Goal: Task Accomplishment & Management: Manage account settings

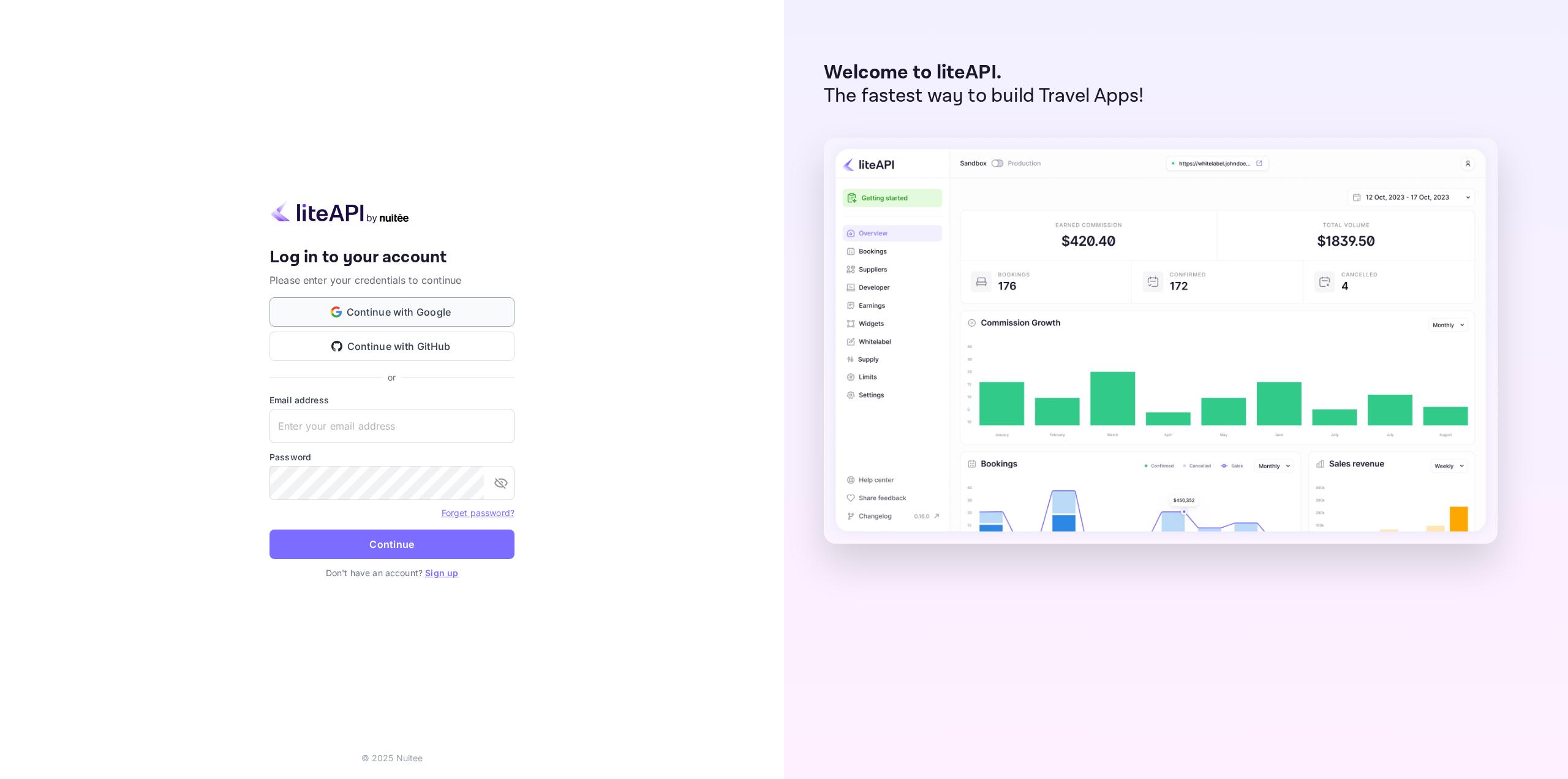
click at [381, 311] on button "Continue with Google" at bounding box center [392, 312] width 245 height 29
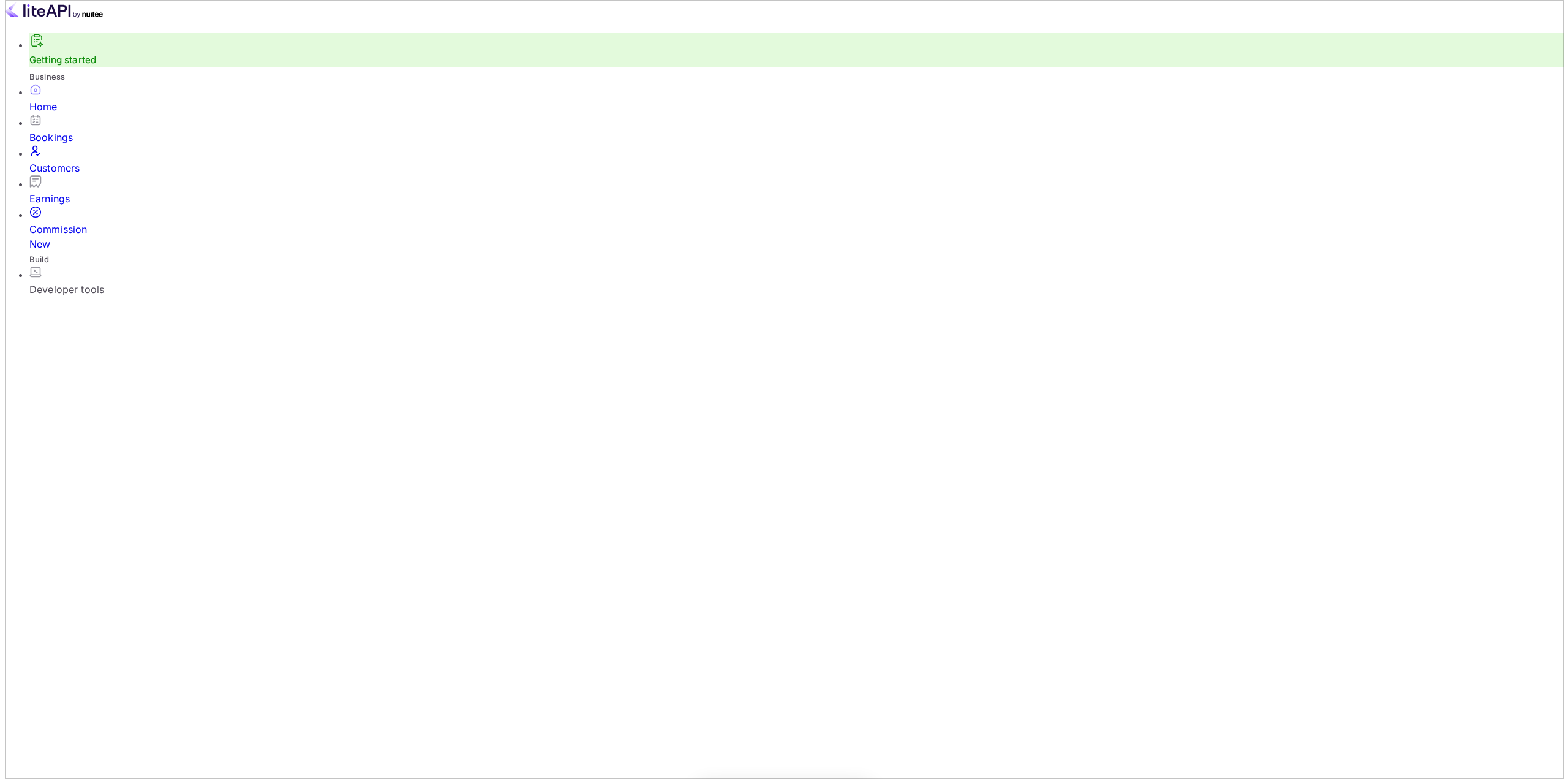
scroll to position [190, 439]
click at [81, 282] on div "Developer tools" at bounding box center [791, 289] width 1534 height 14
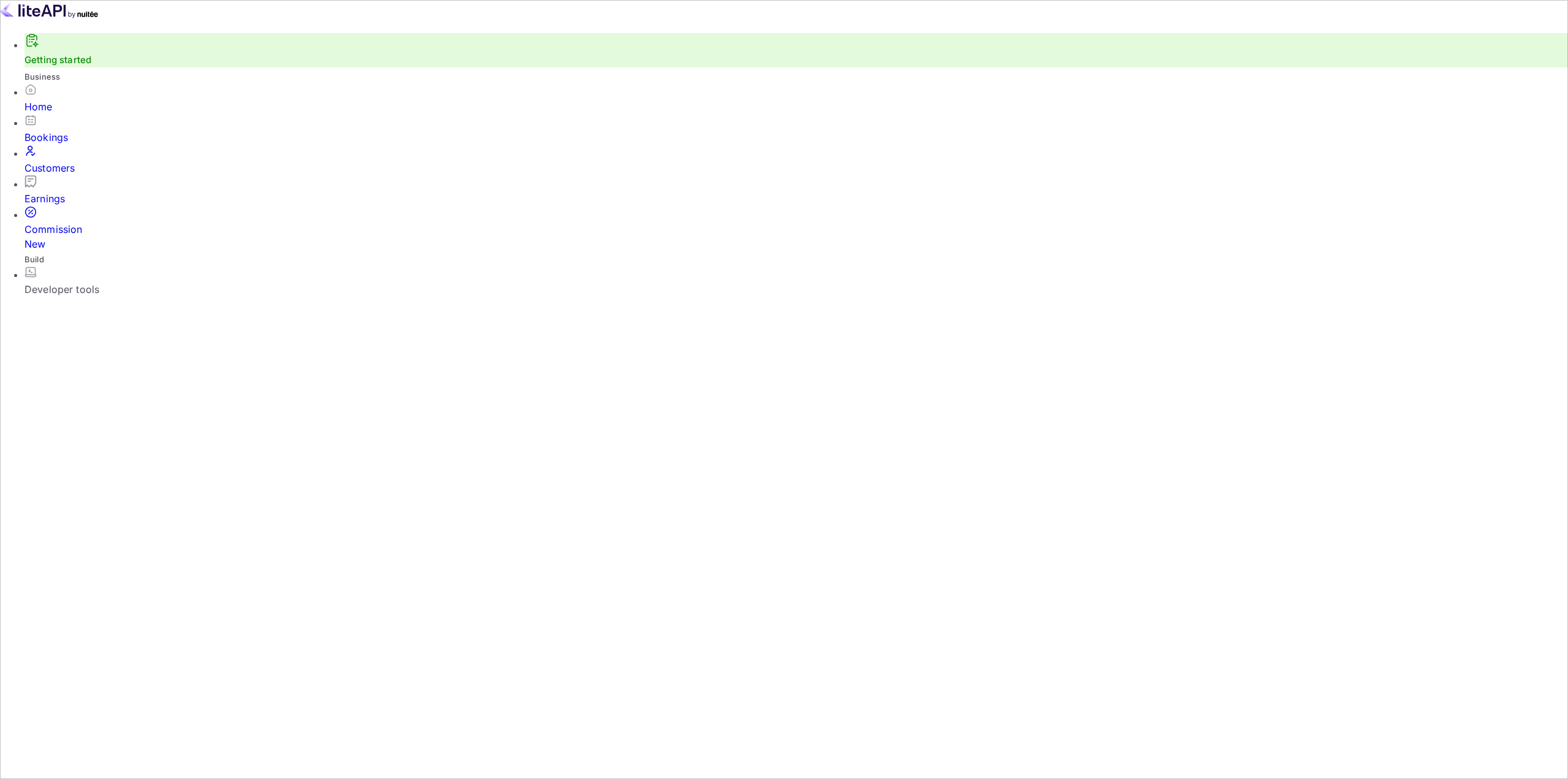
type input "284063"
